Goal: Task Accomplishment & Management: Use online tool/utility

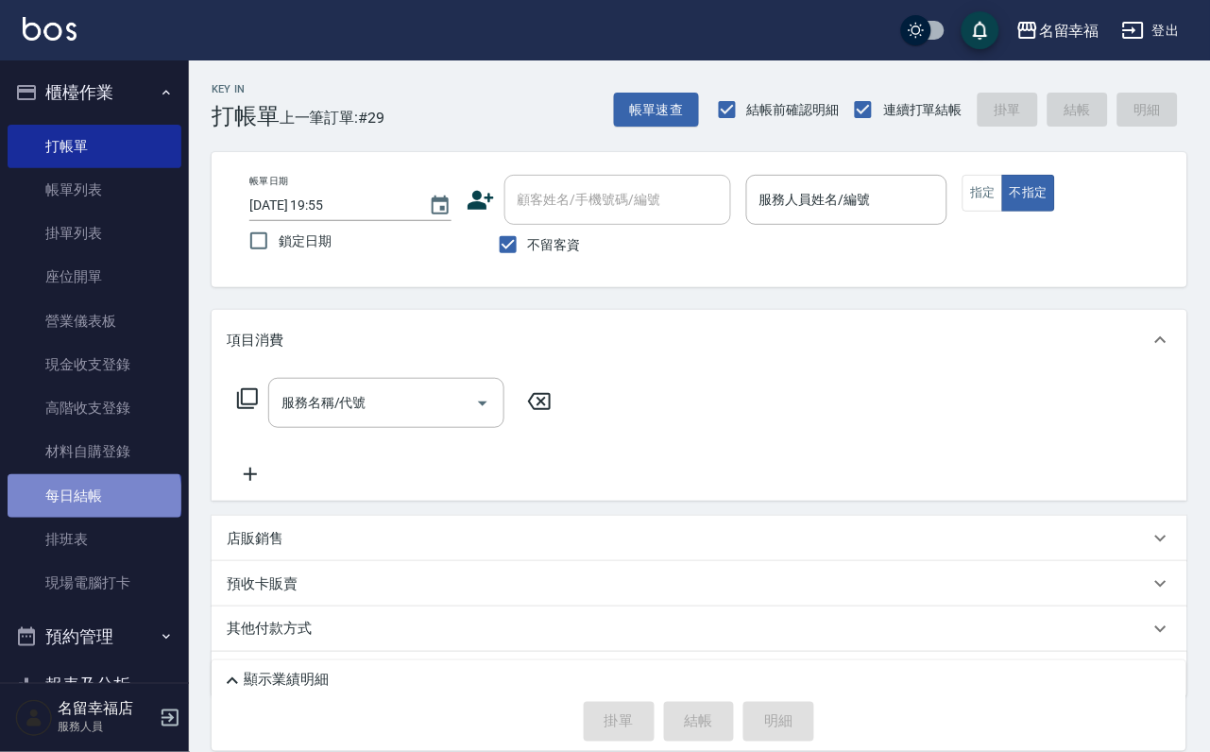
click at [93, 518] on link "每日結帳" at bounding box center [95, 495] width 174 height 43
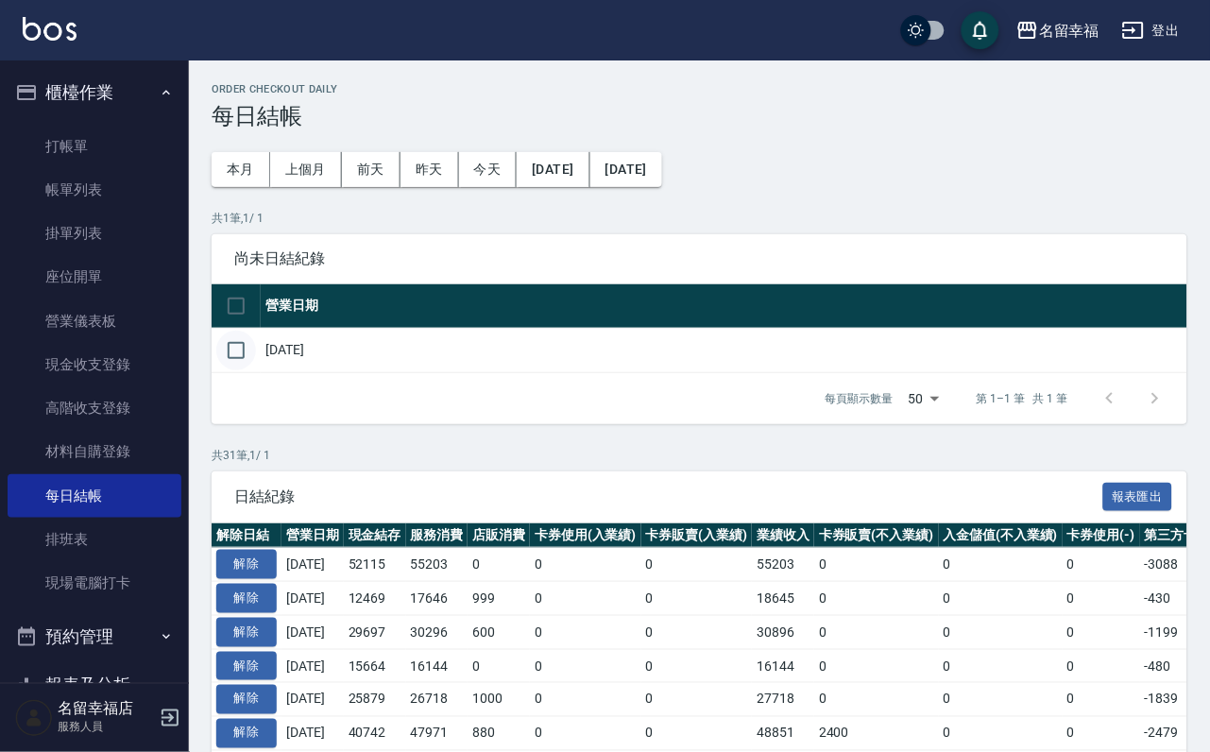
click at [246, 370] on input "checkbox" at bounding box center [236, 351] width 40 height 40
checkbox input "true"
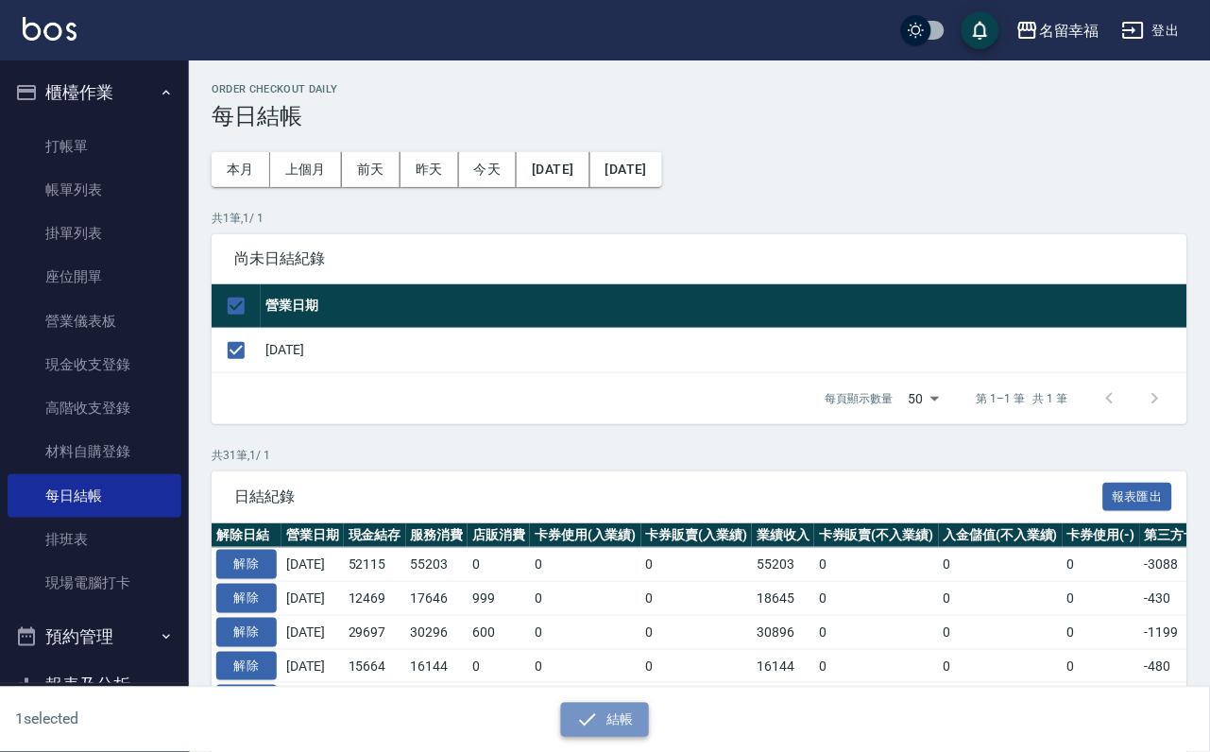
click at [636, 714] on button "結帳" at bounding box center [605, 720] width 88 height 35
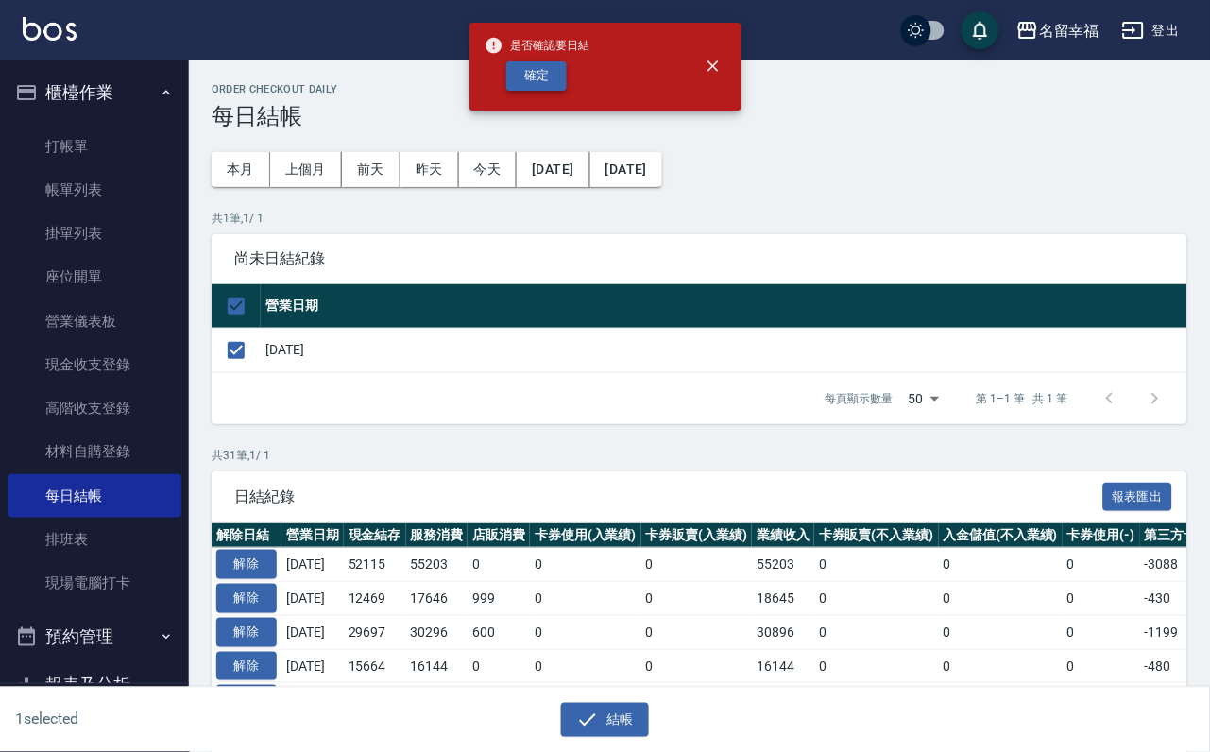
click at [555, 87] on button "確定" at bounding box center [536, 75] width 60 height 29
checkbox input "false"
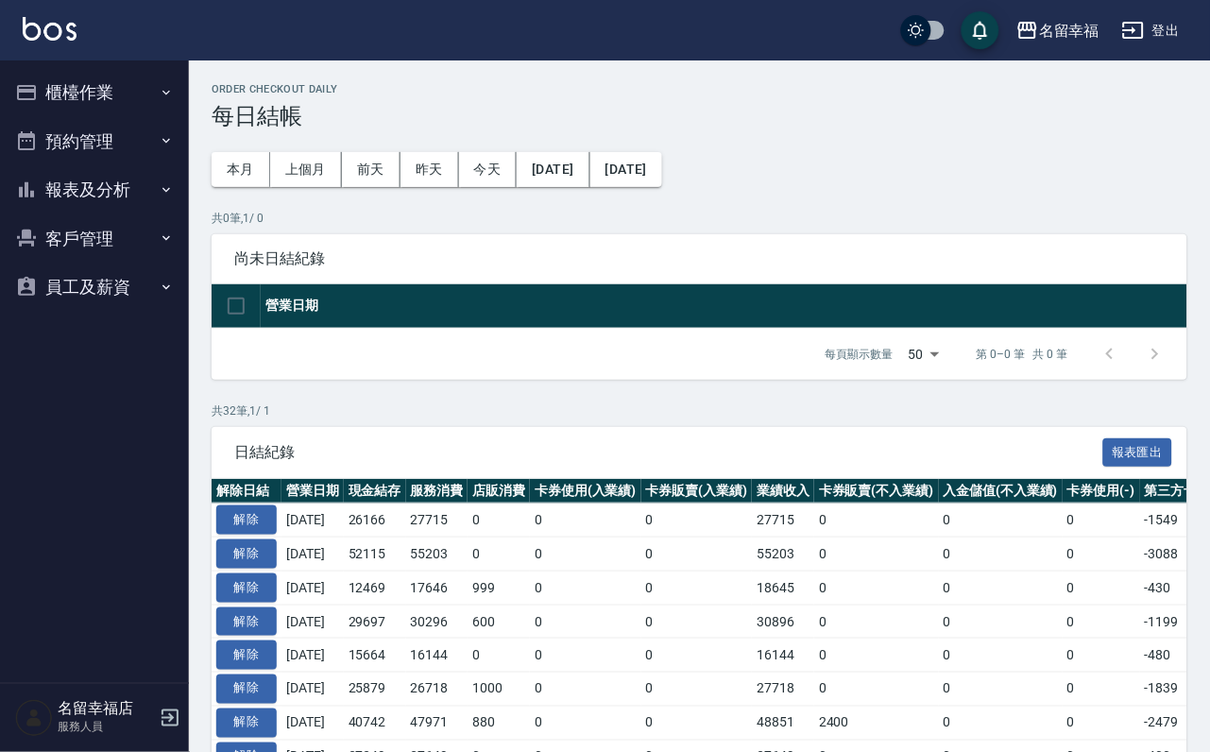
click at [113, 195] on button "報表及分析" at bounding box center [95, 189] width 174 height 49
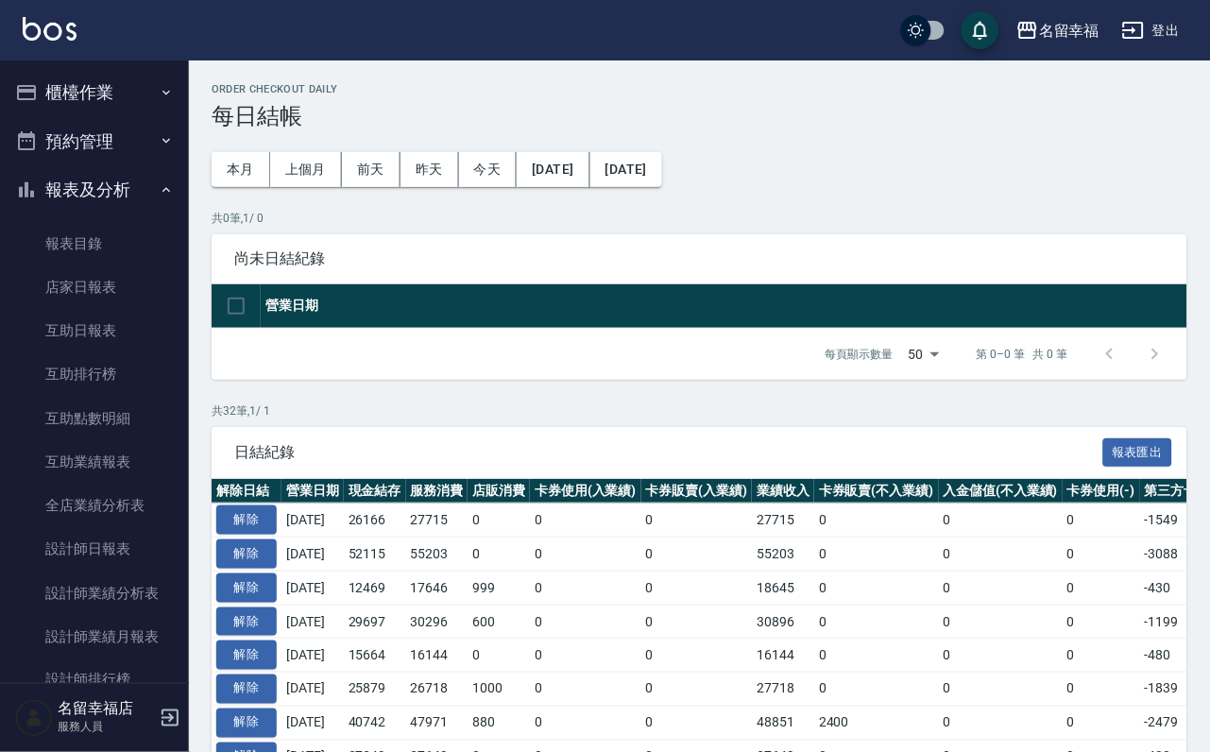
click at [76, 85] on button "櫃檯作業" at bounding box center [95, 92] width 174 height 49
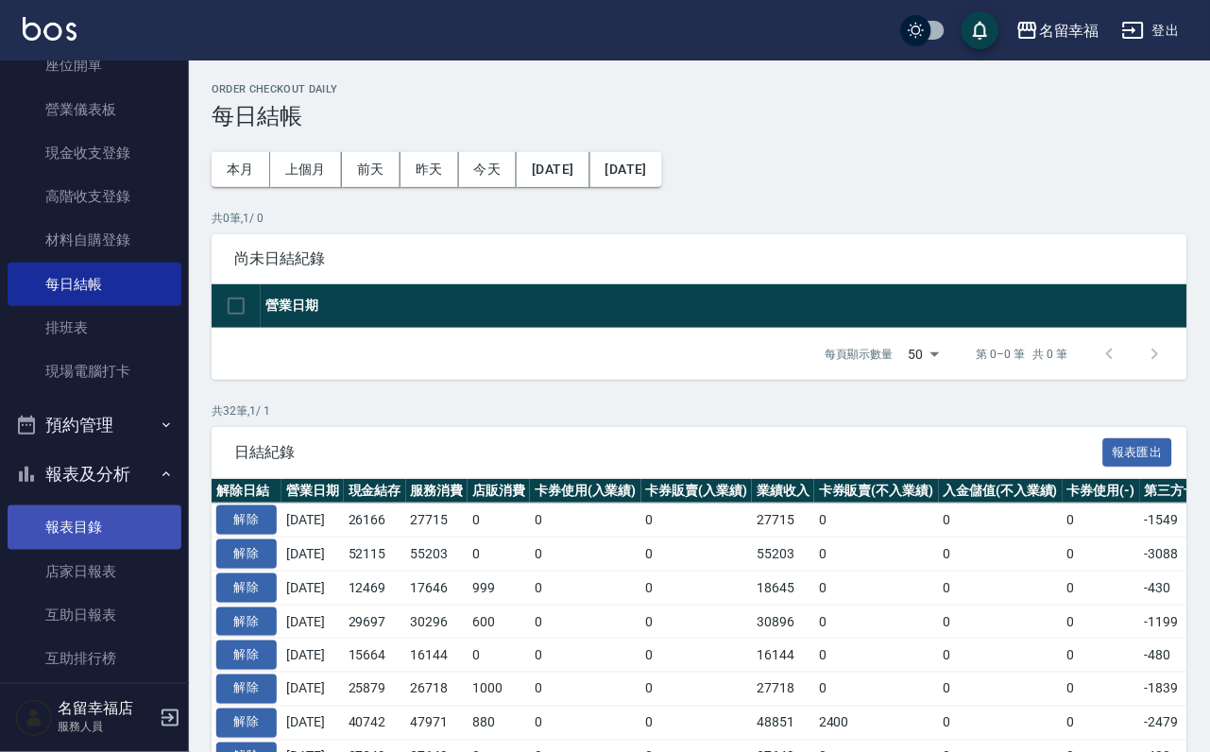
scroll to position [142, 0]
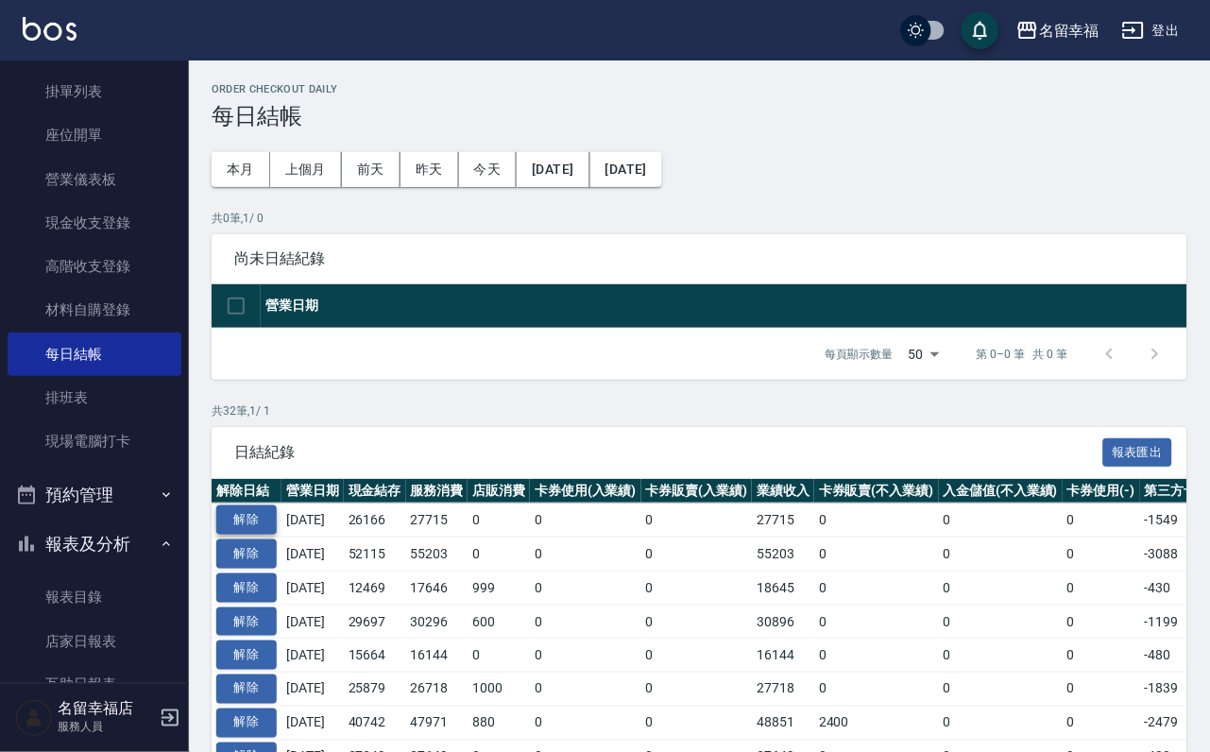
click at [260, 535] on button "解除" at bounding box center [246, 519] width 60 height 29
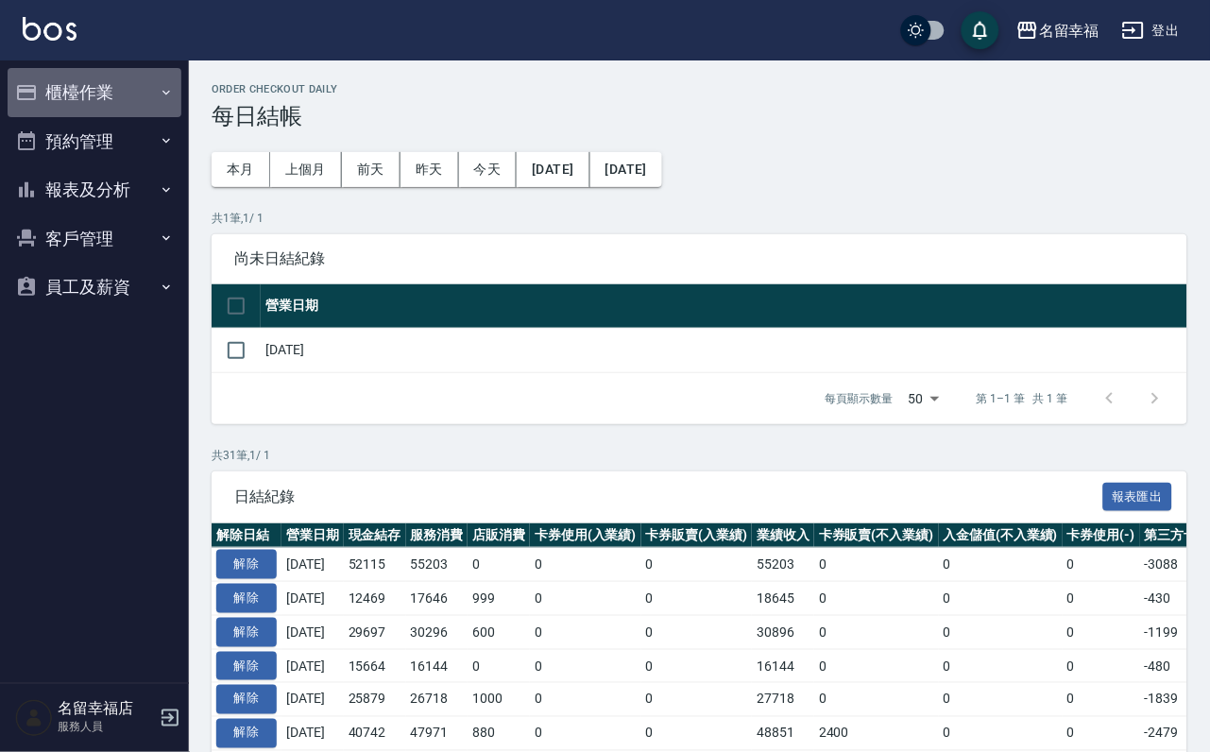
click at [77, 92] on button "櫃檯作業" at bounding box center [95, 92] width 174 height 49
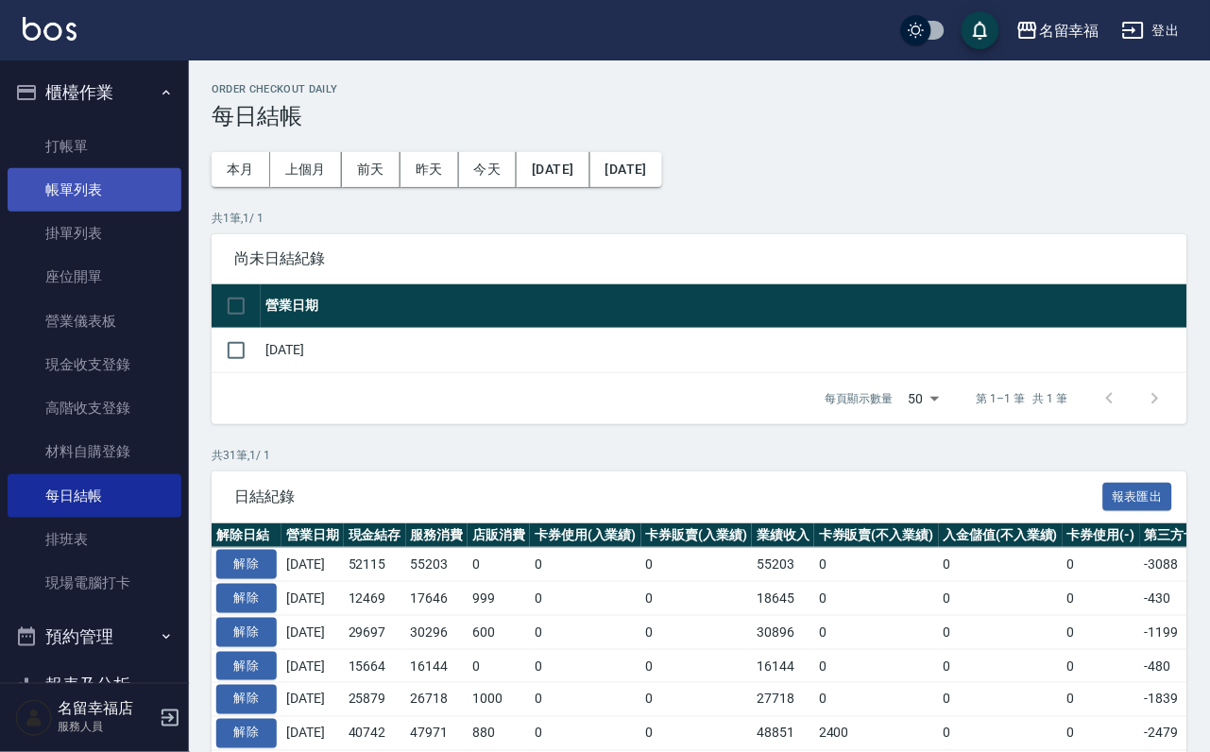
click at [76, 205] on link "帳單列表" at bounding box center [95, 189] width 174 height 43
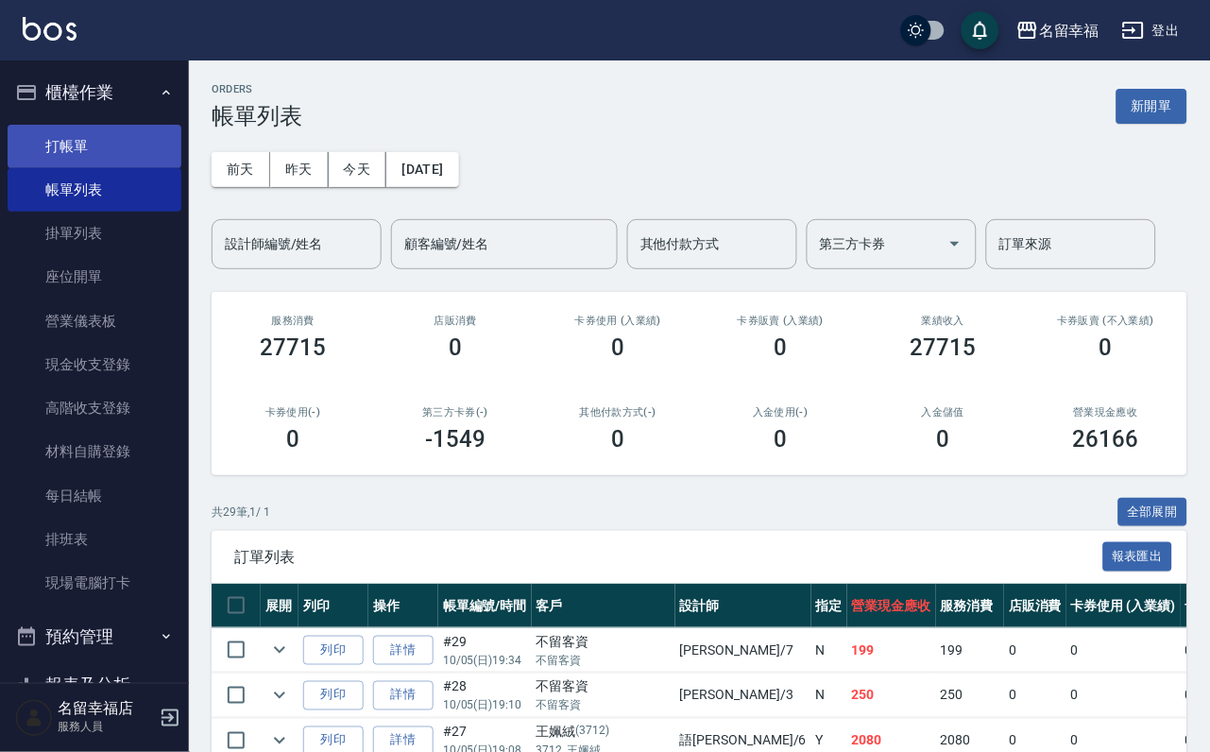
click at [85, 149] on link "打帳單" at bounding box center [95, 146] width 174 height 43
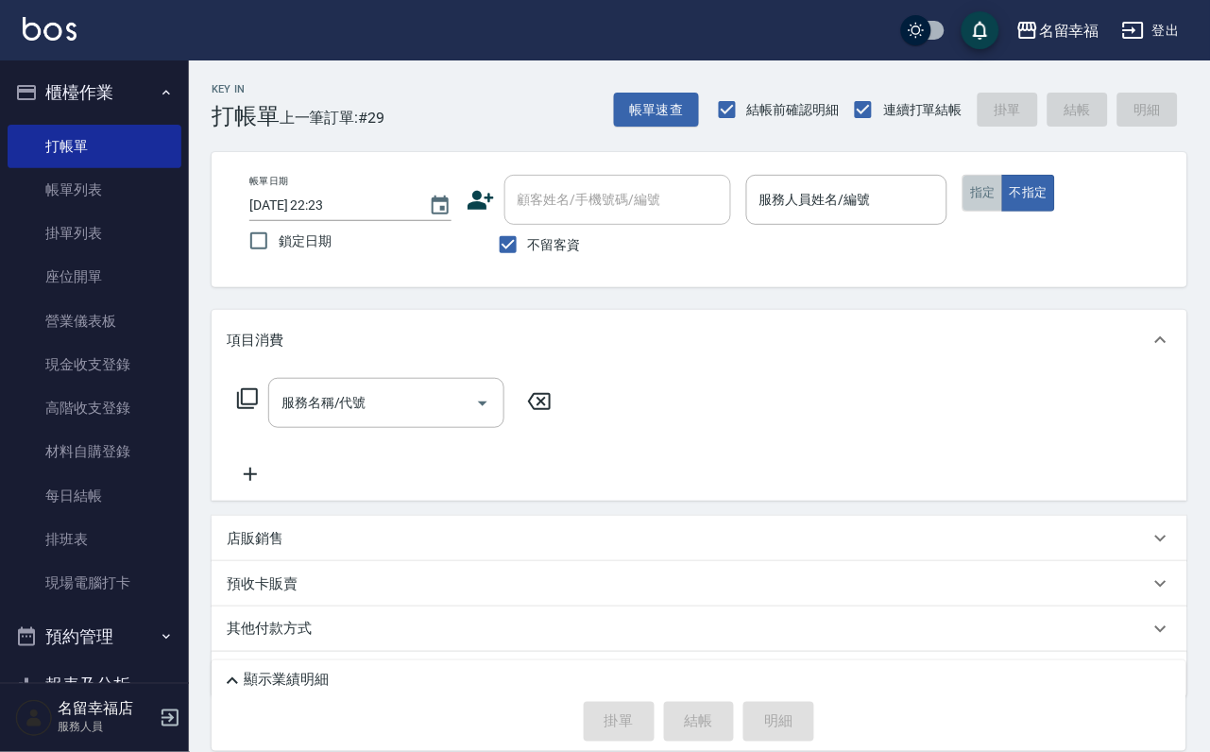
click at [1003, 197] on button "指定" at bounding box center [982, 193] width 41 height 37
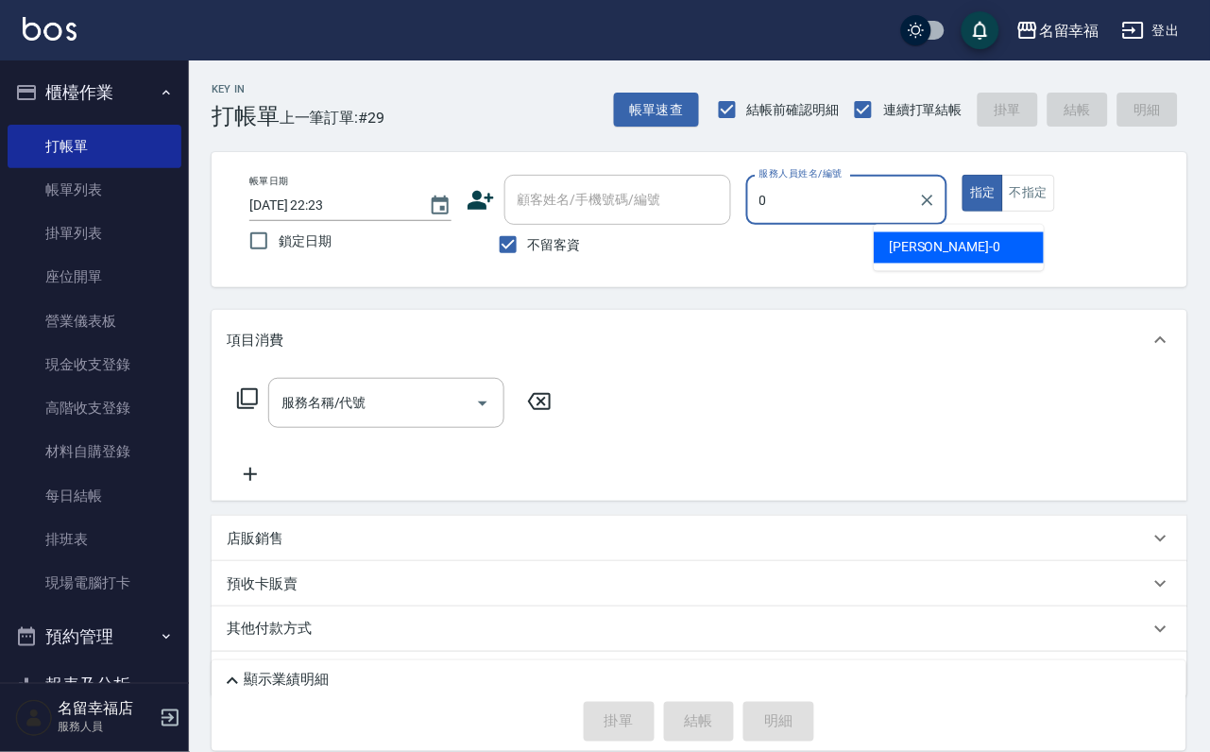
type input "小靜-0"
type button "true"
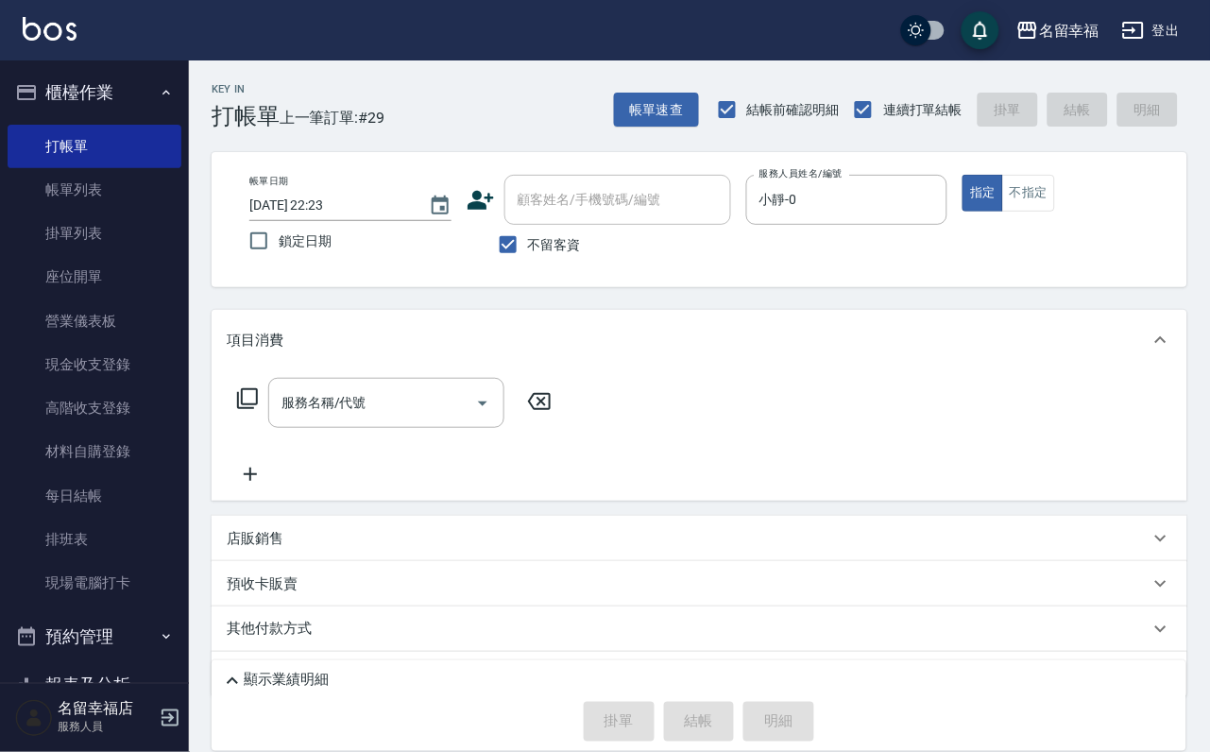
click at [260, 400] on div "服務名稱/代號 服務名稱/代號" at bounding box center [395, 403] width 336 height 50
click at [259, 410] on icon at bounding box center [247, 398] width 23 height 23
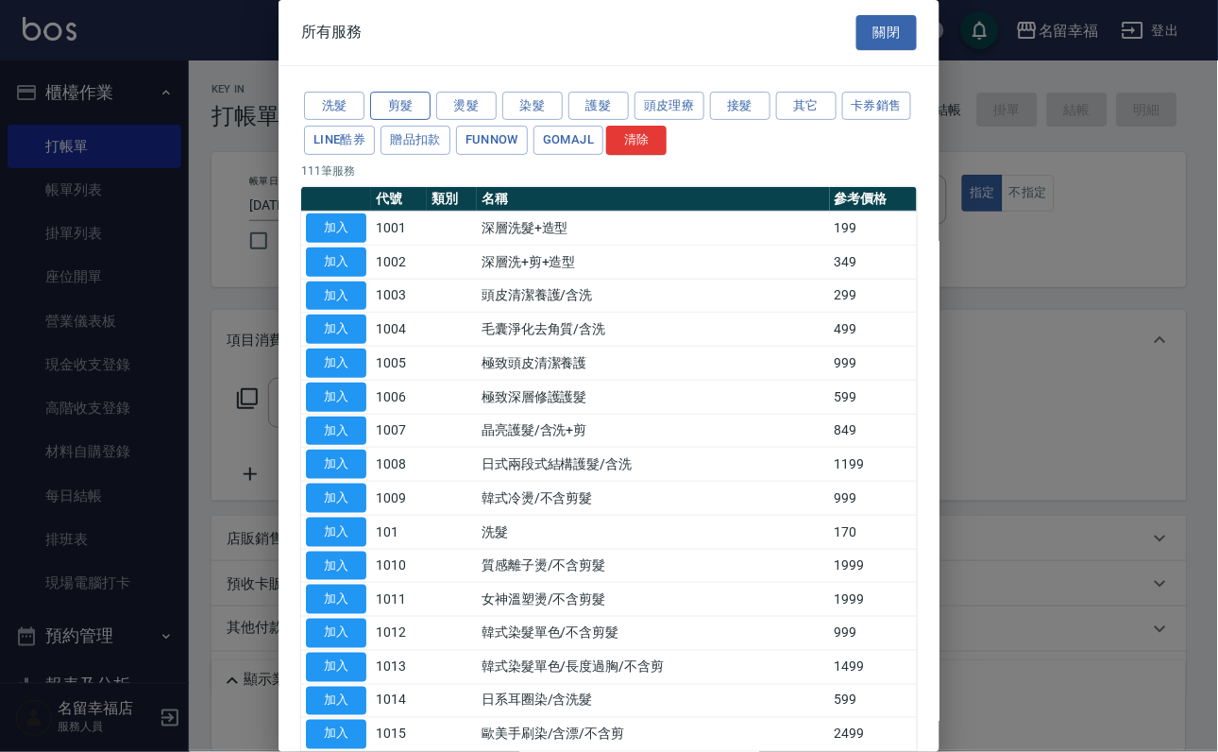
click at [374, 113] on button "剪髮" at bounding box center [400, 106] width 60 height 29
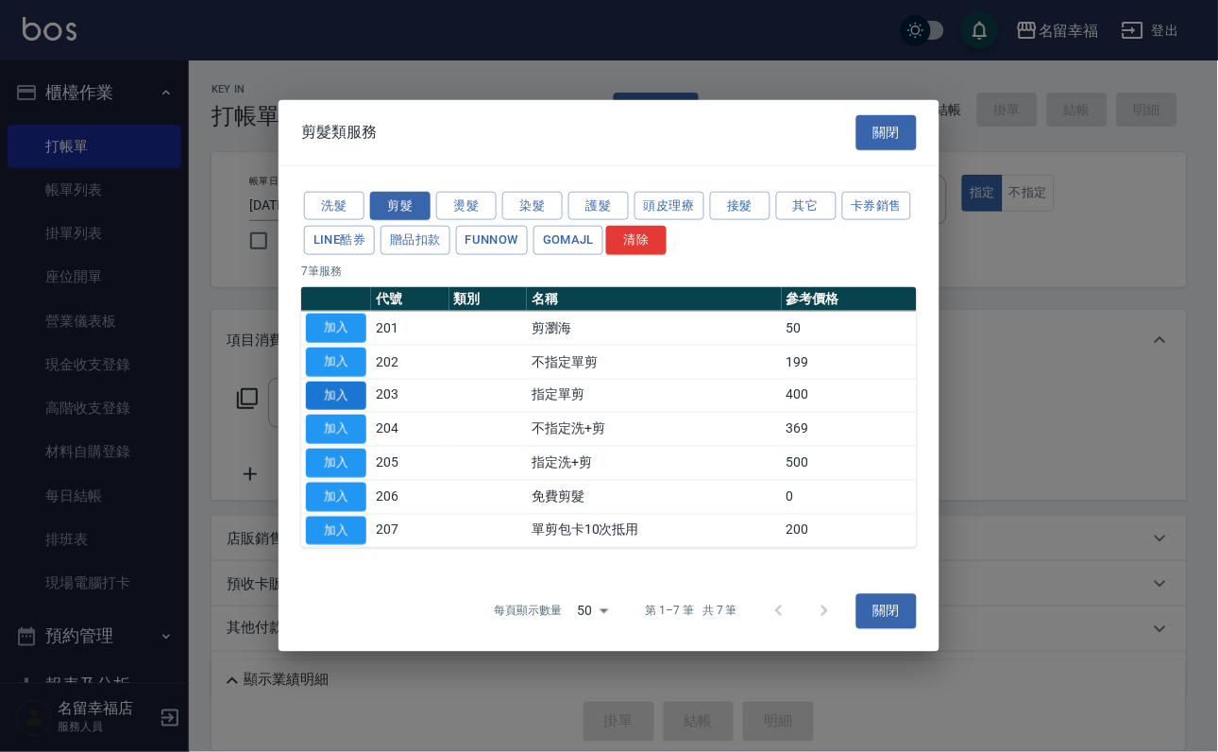
click at [316, 391] on button "加入" at bounding box center [336, 395] width 60 height 29
type input "指定單剪(203)"
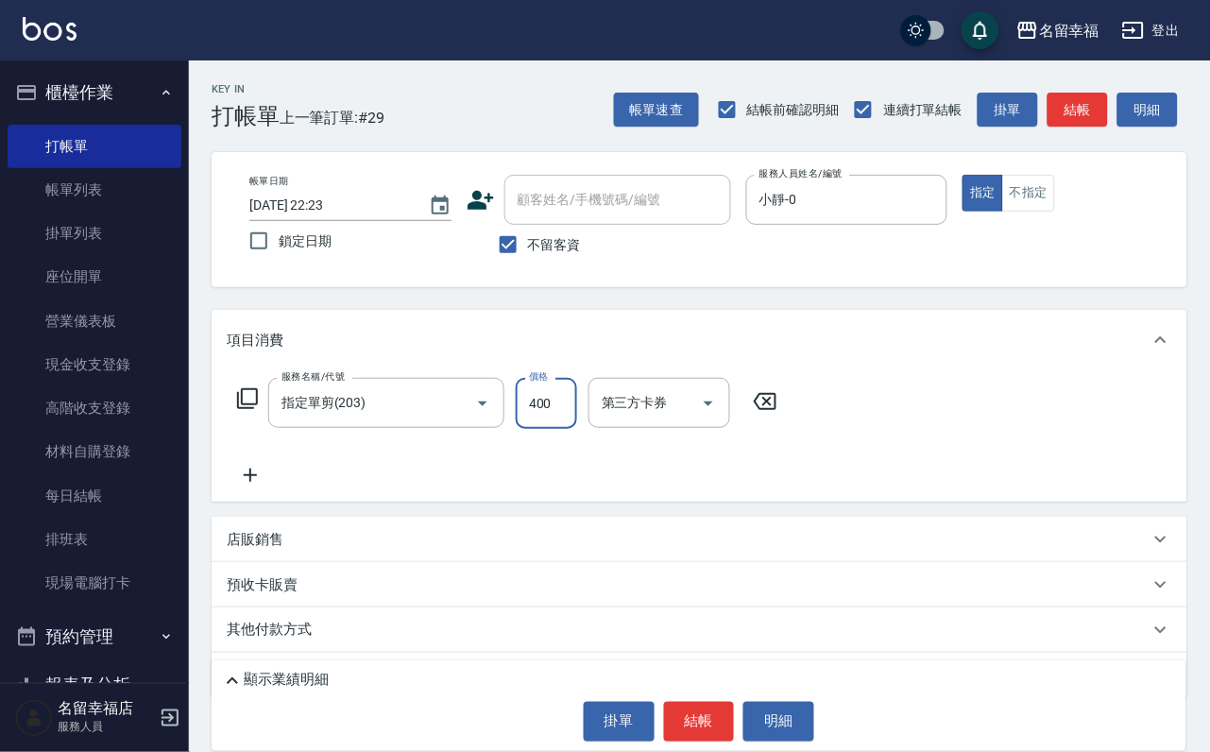
click at [574, 412] on input "400" at bounding box center [546, 403] width 61 height 51
type input "250"
click at [699, 708] on button "結帳" at bounding box center [699, 722] width 71 height 40
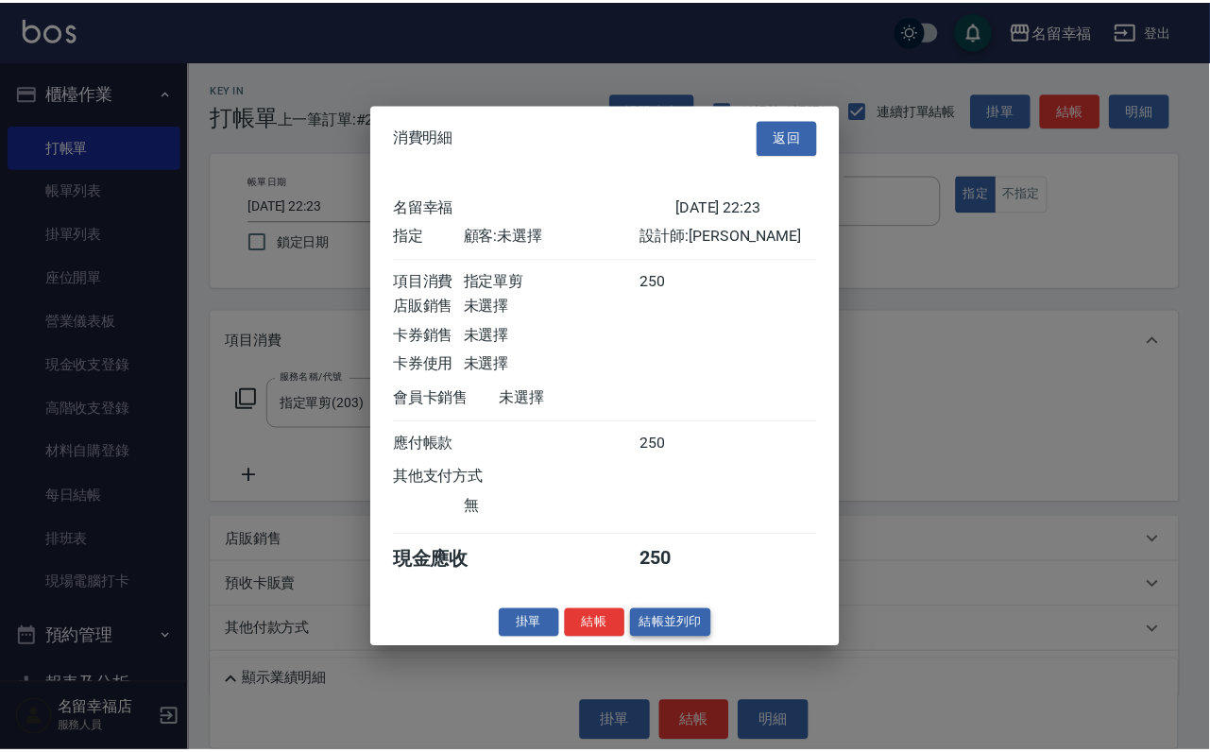
scroll to position [233, 0]
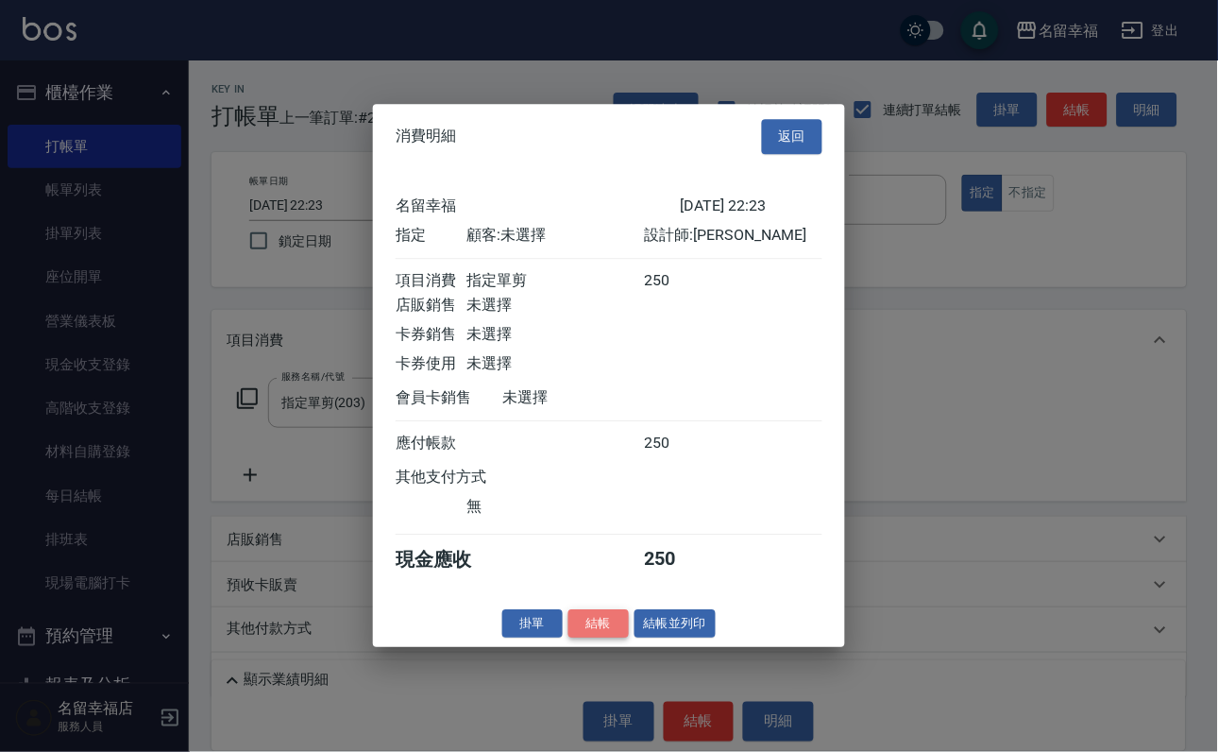
click at [579, 638] on button "結帳" at bounding box center [599, 623] width 60 height 29
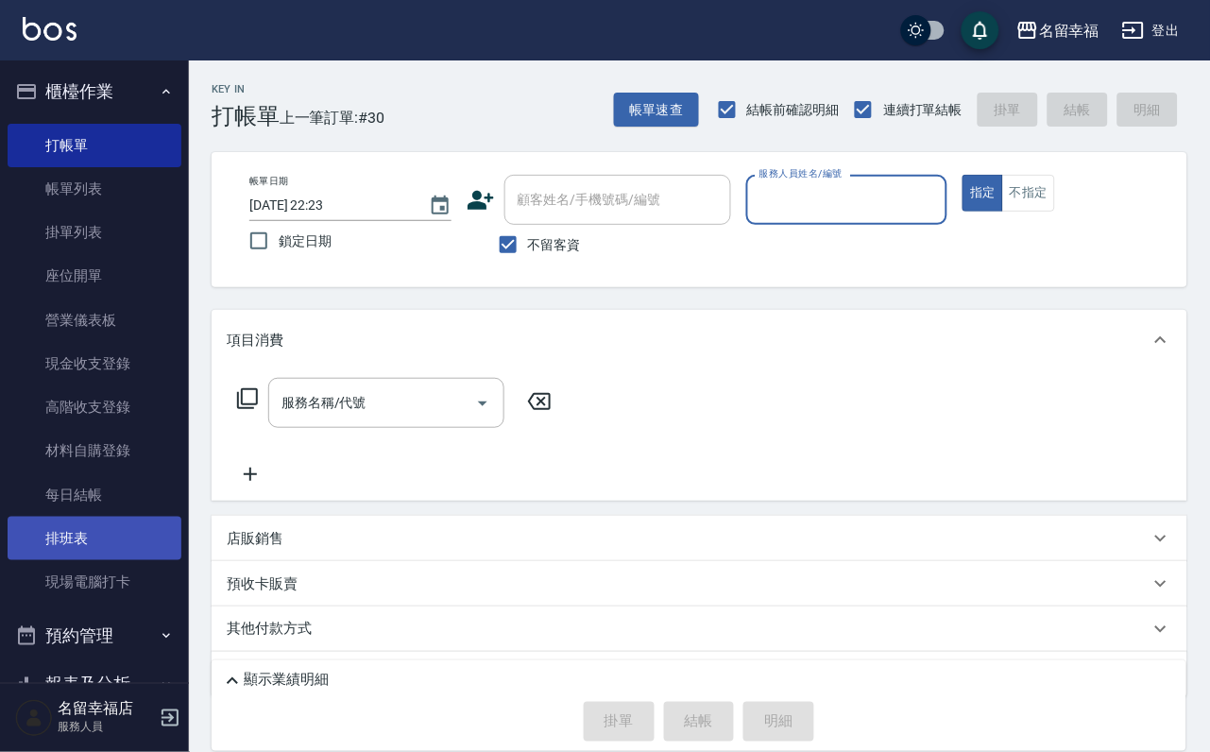
scroll to position [0, 0]
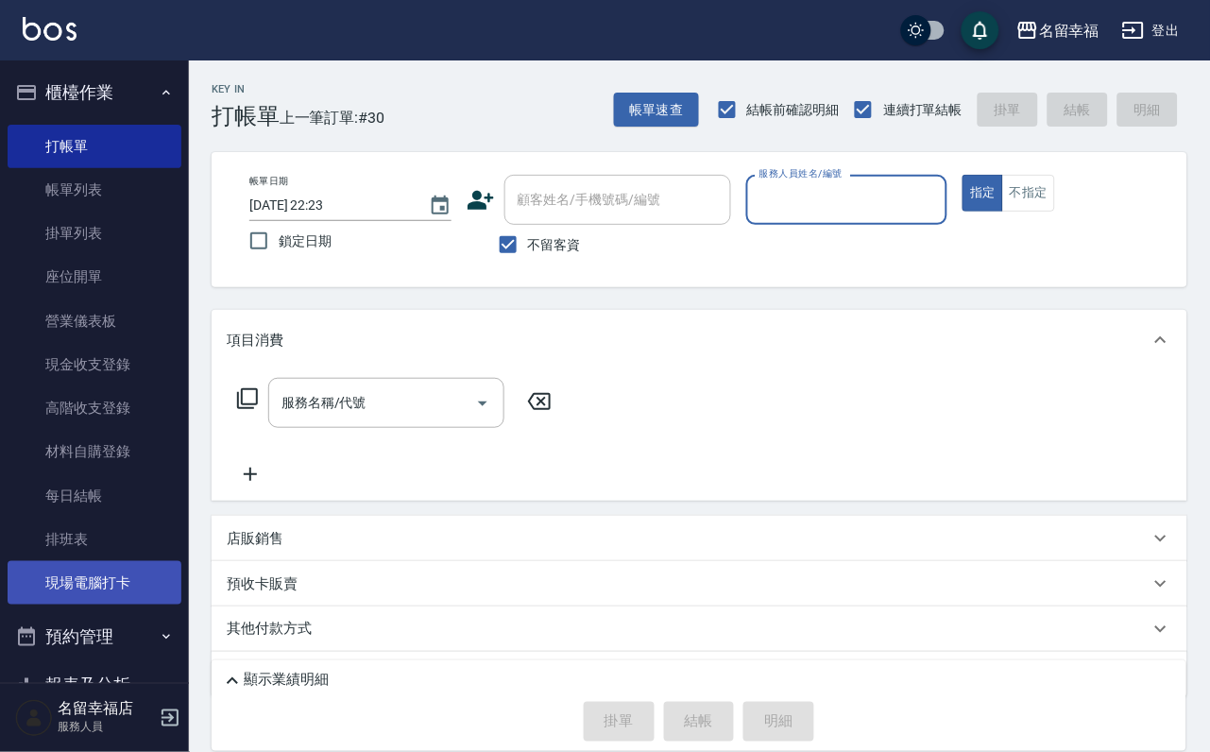
click at [97, 604] on link "現場電腦打卡" at bounding box center [95, 582] width 174 height 43
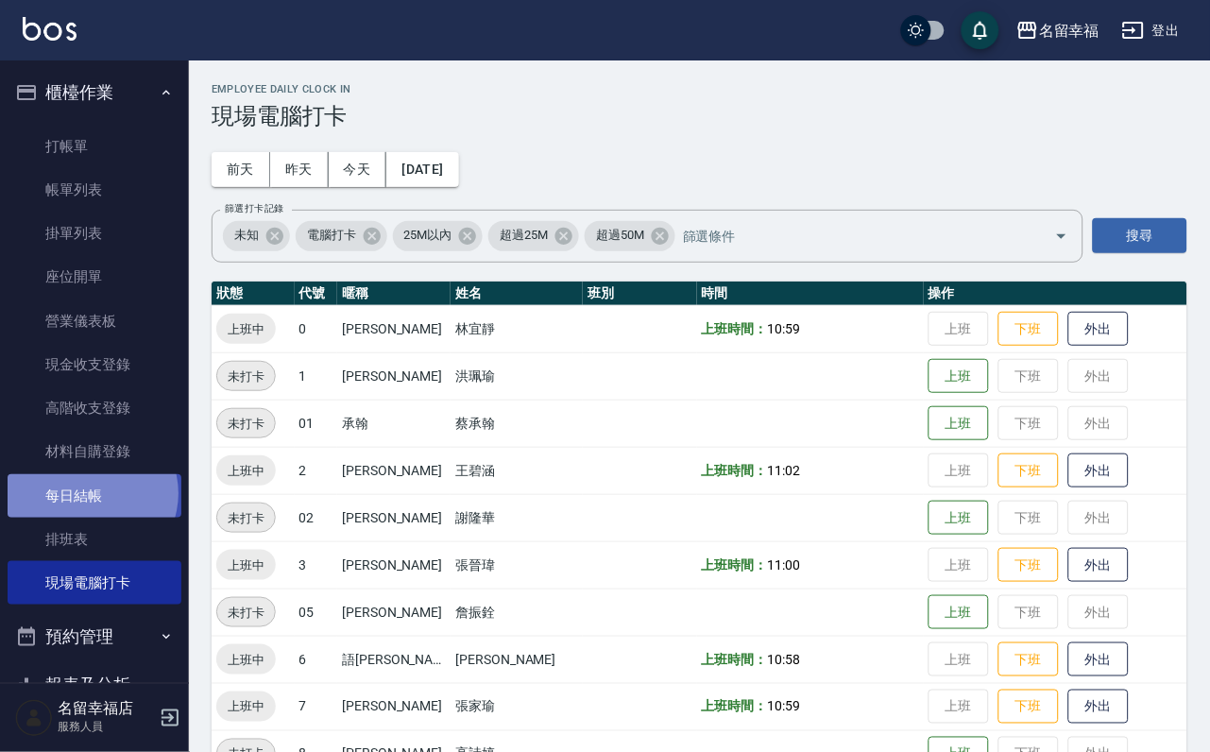
click at [91, 518] on link "每日結帳" at bounding box center [95, 495] width 174 height 43
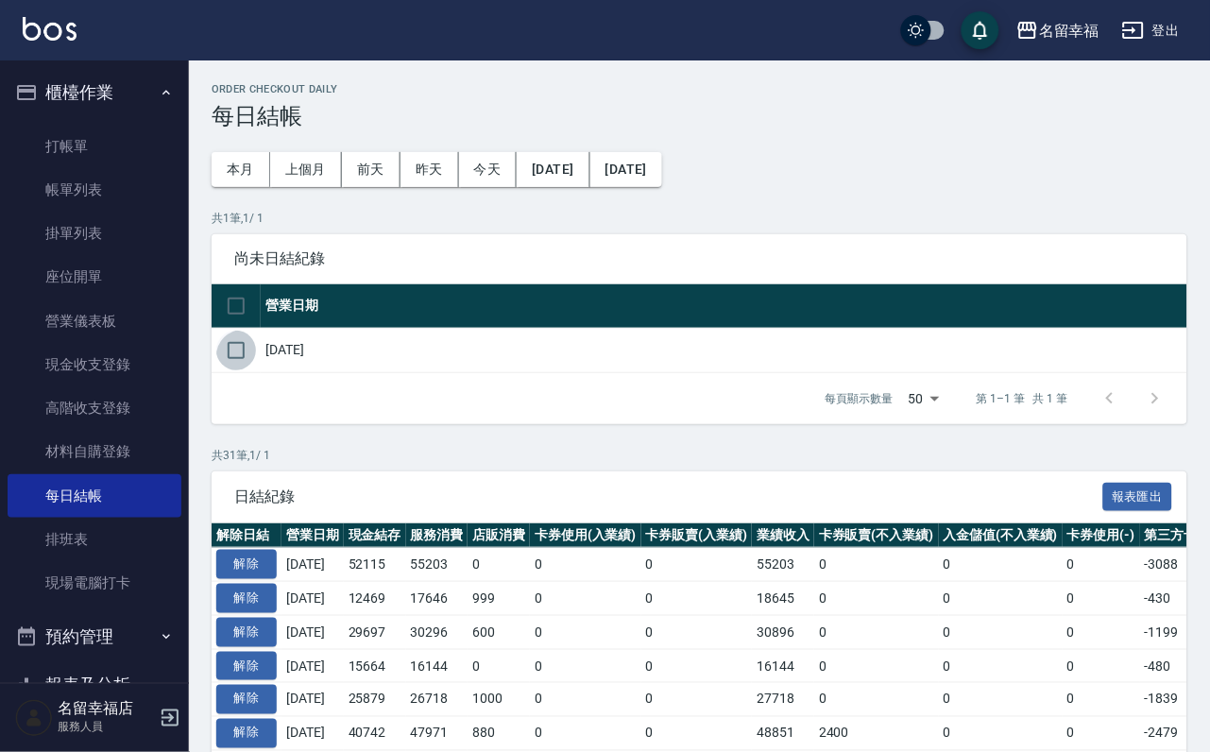
click at [233, 370] on input "checkbox" at bounding box center [236, 351] width 40 height 40
checkbox input "true"
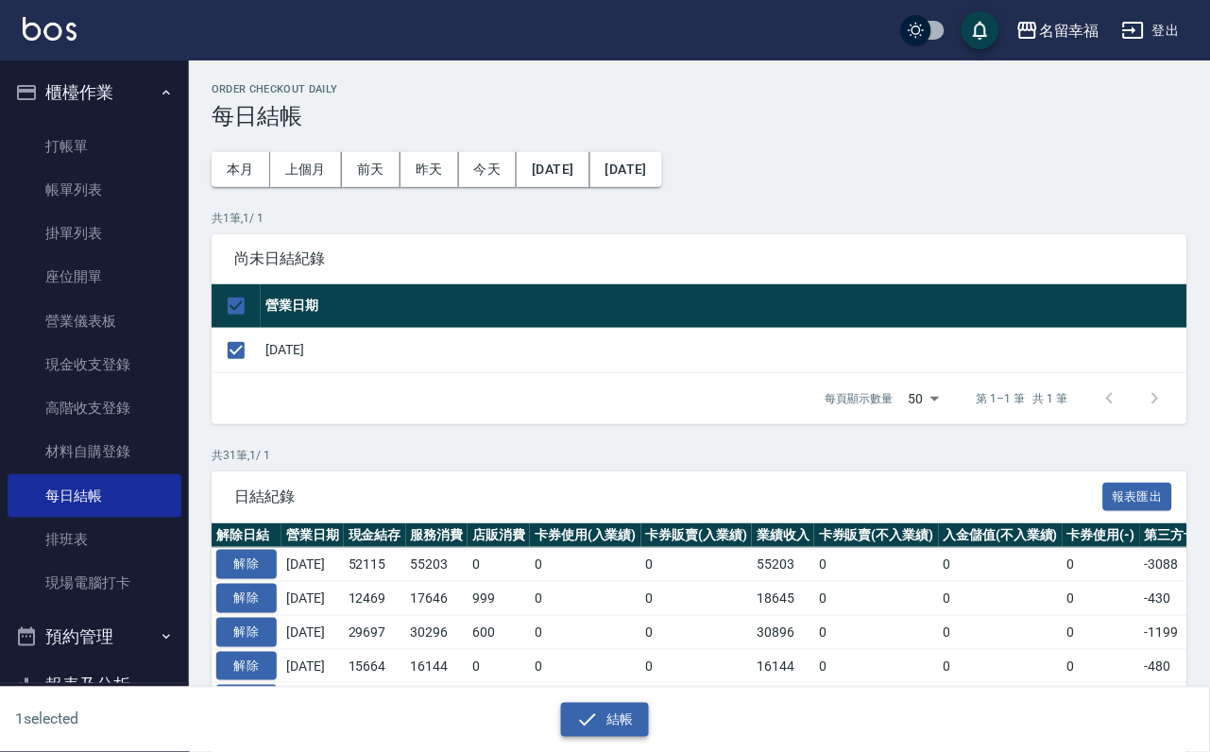
click at [605, 705] on button "結帳" at bounding box center [605, 720] width 88 height 35
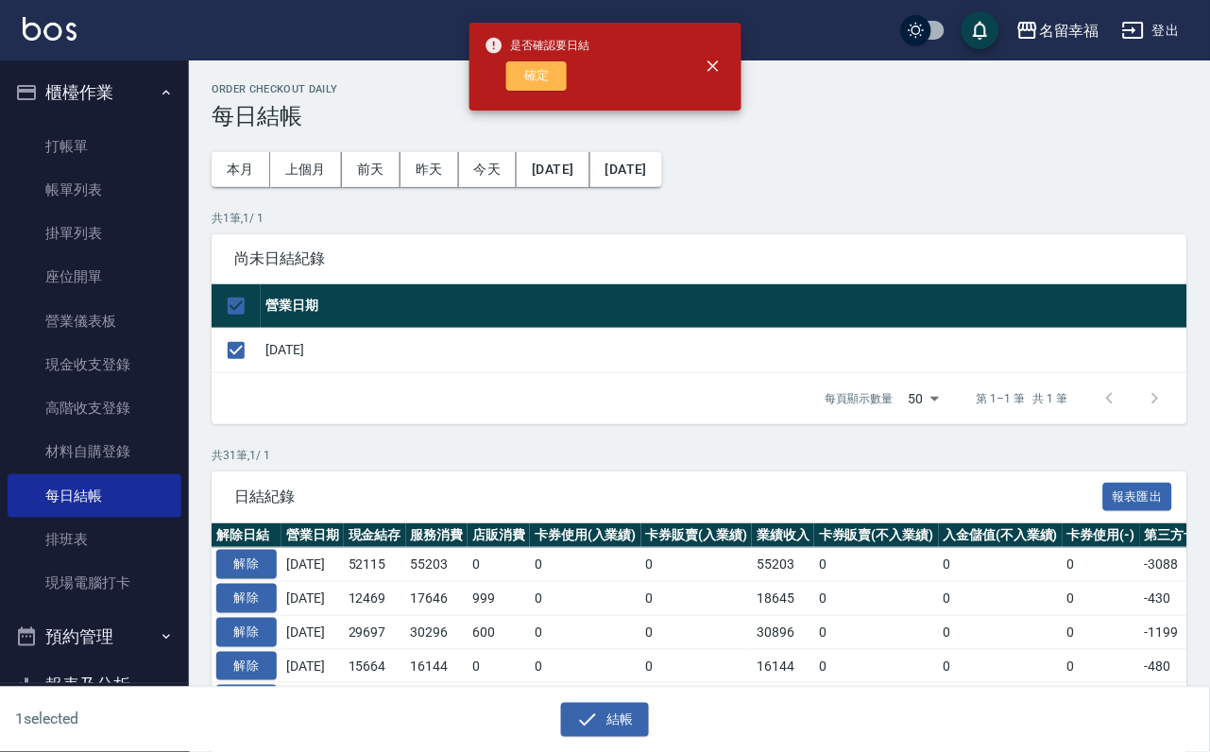
click at [547, 78] on button "確定" at bounding box center [536, 75] width 60 height 29
checkbox input "false"
